Goal: Navigation & Orientation: Find specific page/section

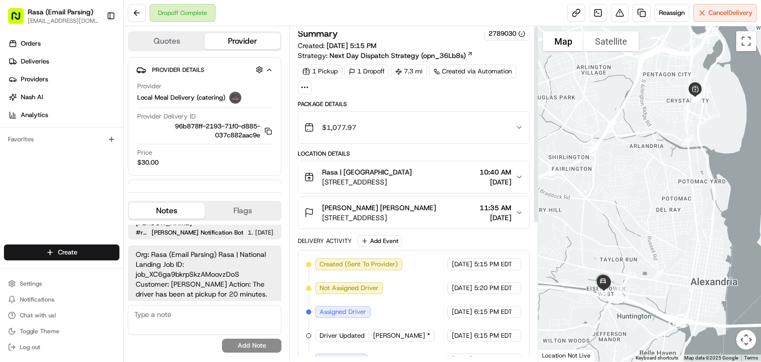
scroll to position [0, 2]
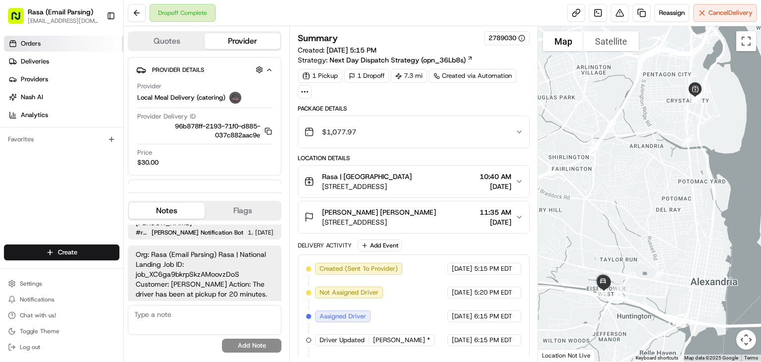
click at [38, 41] on span "Orders" at bounding box center [31, 43] width 20 height 9
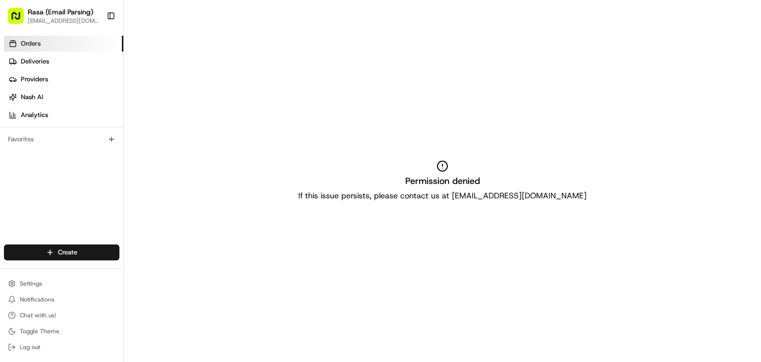
click at [36, 49] on link "Orders" at bounding box center [63, 44] width 119 height 16
